Goal: Information Seeking & Learning: Find specific fact

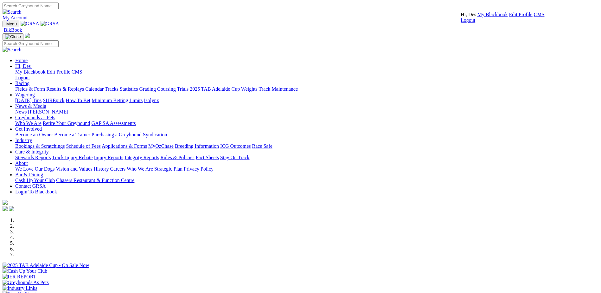
click at [534, 17] on link "CMS" at bounding box center [539, 14] width 11 height 5
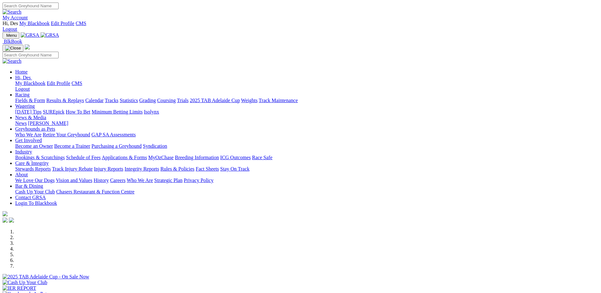
click at [51, 166] on link "Stewards Reports" at bounding box center [32, 168] width 35 height 5
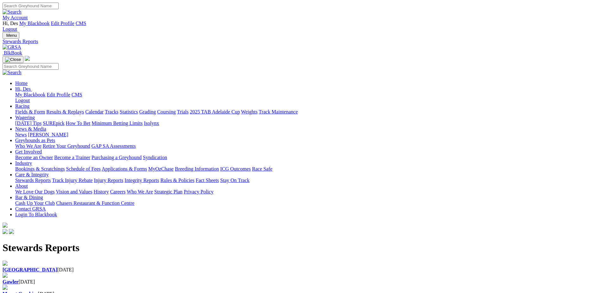
click at [127, 267] on div "Angle Park 01 Sep 2025" at bounding box center [301, 270] width 596 height 6
click at [8, 260] on img at bounding box center [5, 262] width 5 height 5
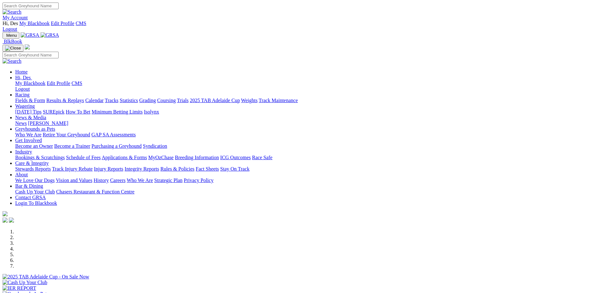
click at [84, 98] on link "Results & Replays" at bounding box center [65, 100] width 38 height 5
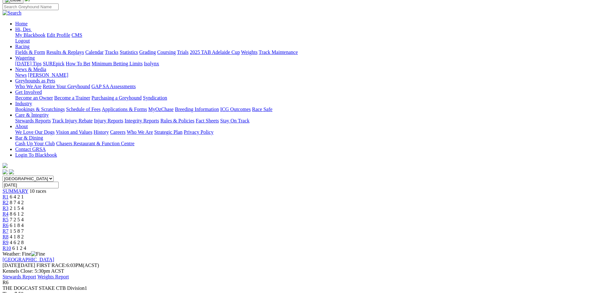
scroll to position [115, 0]
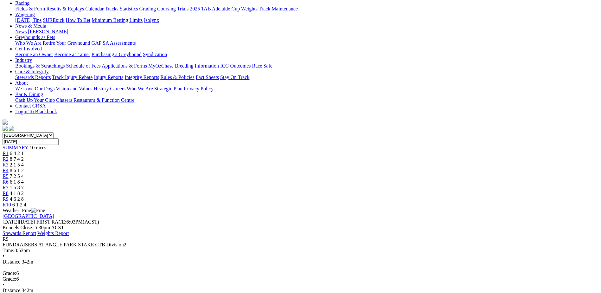
scroll to position [63, 0]
